Goal: Contribute content: Add original content to the website for others to see

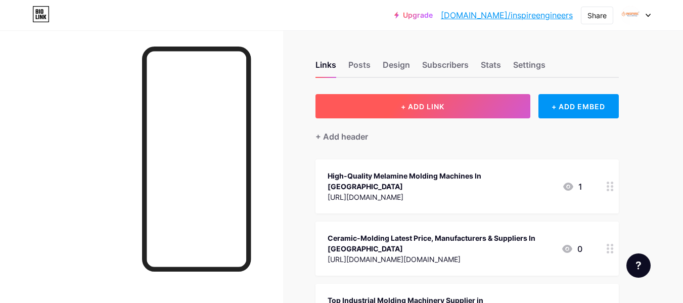
click at [362, 111] on button "+ ADD LINK" at bounding box center [422, 106] width 215 height 24
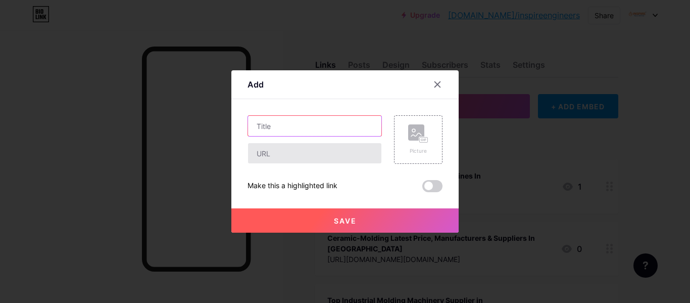
drag, startPoint x: 315, startPoint y: 125, endPoint x: 255, endPoint y: 158, distance: 68.5
click at [315, 125] on input "text" at bounding box center [314, 126] width 133 height 20
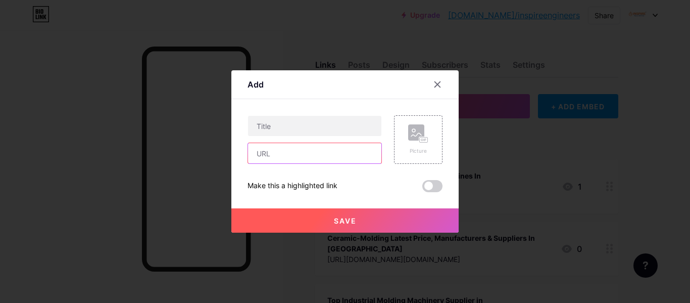
click at [274, 152] on input "text" at bounding box center [314, 153] width 133 height 20
paste input "[URL][DOMAIN_NAME]"
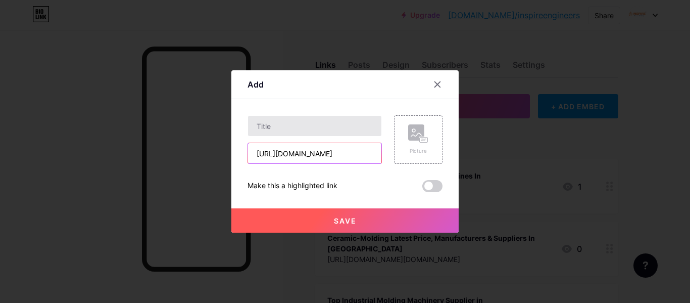
type input "[URL][DOMAIN_NAME]"
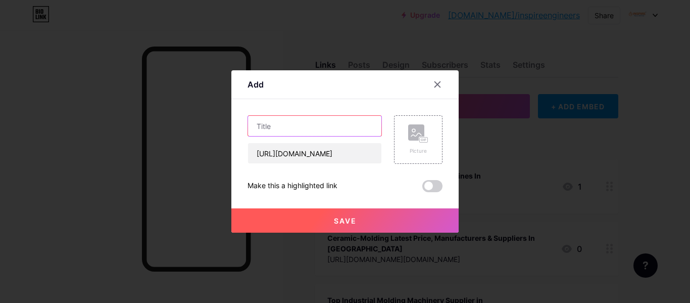
click at [298, 130] on input "text" at bounding box center [314, 126] width 133 height 20
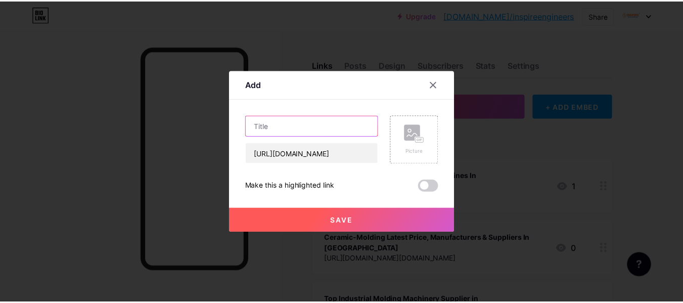
scroll to position [0, 0]
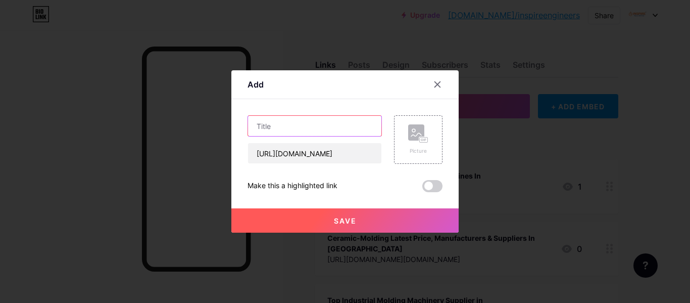
paste input "Testimonials - Inspire Engineers"
type input "Testimonials - Inspire Engineers"
click at [341, 228] on button "Save" at bounding box center [345, 220] width 227 height 24
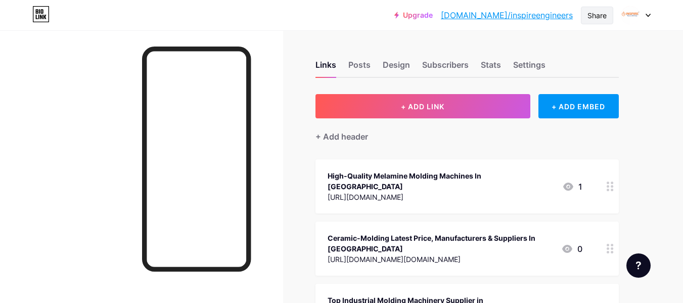
click at [603, 13] on div "Share" at bounding box center [596, 15] width 19 height 11
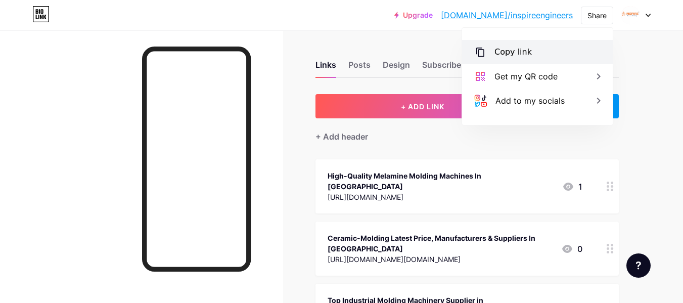
click at [505, 52] on div "Copy link" at bounding box center [512, 52] width 37 height 12
